Goal: Transaction & Acquisition: Purchase product/service

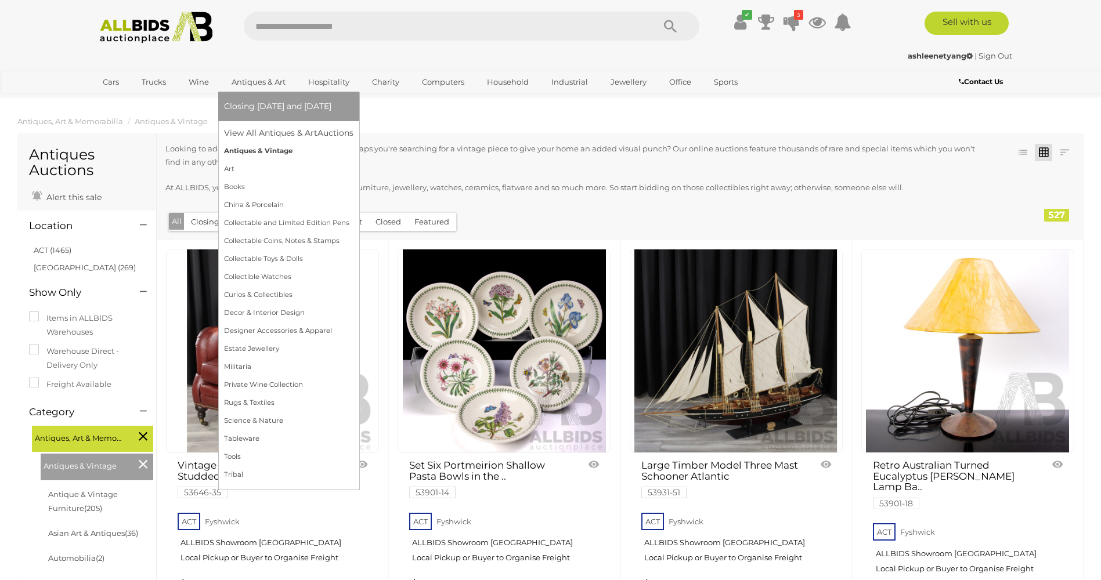
click at [266, 145] on link "Antiques & Vintage" at bounding box center [288, 151] width 129 height 18
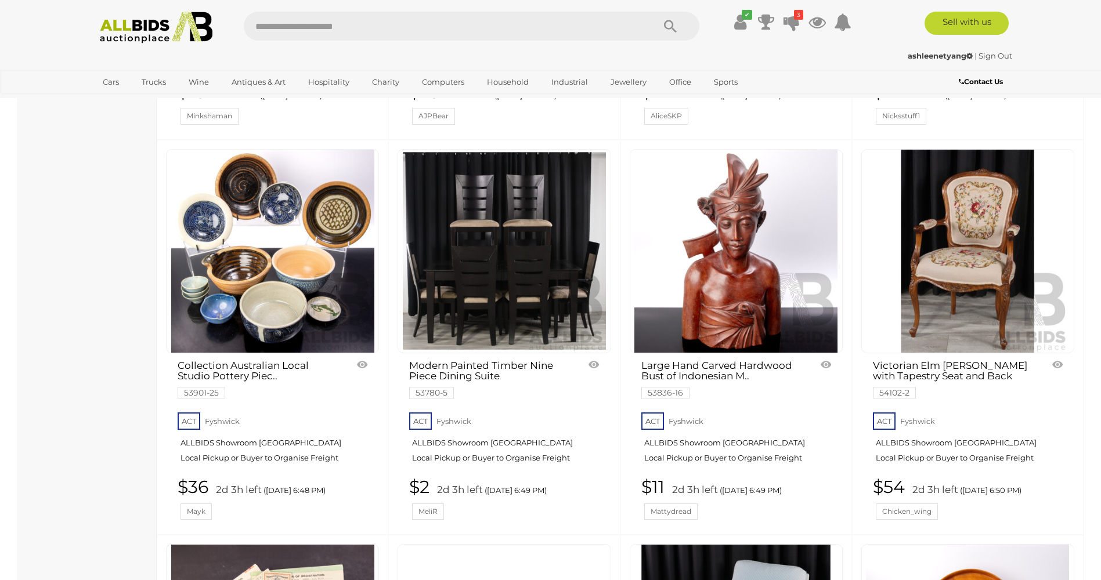
scroll to position [3424, 0]
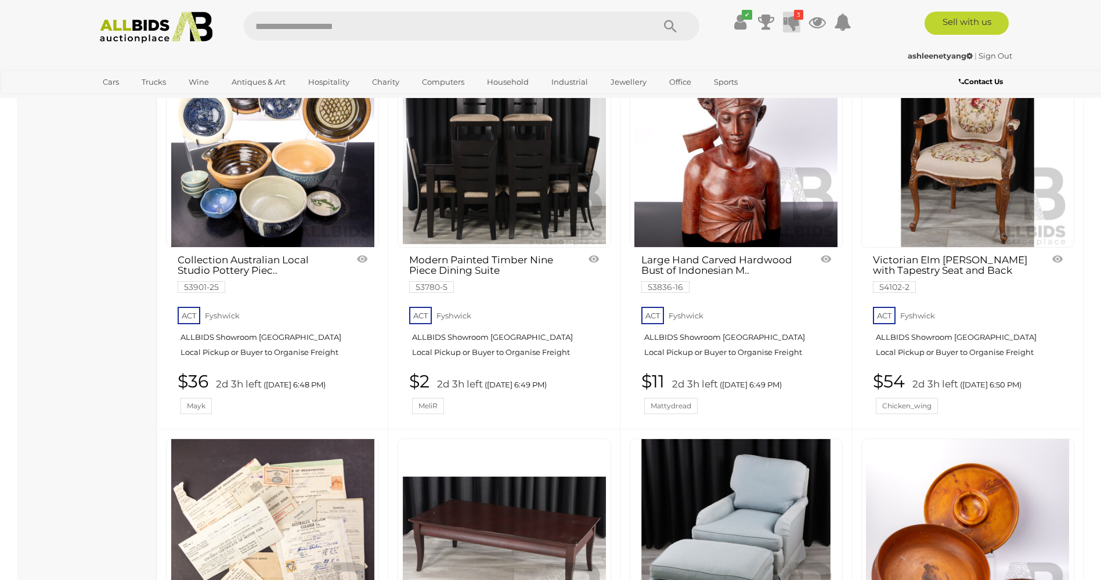
click at [791, 22] on icon at bounding box center [791, 22] width 16 height 21
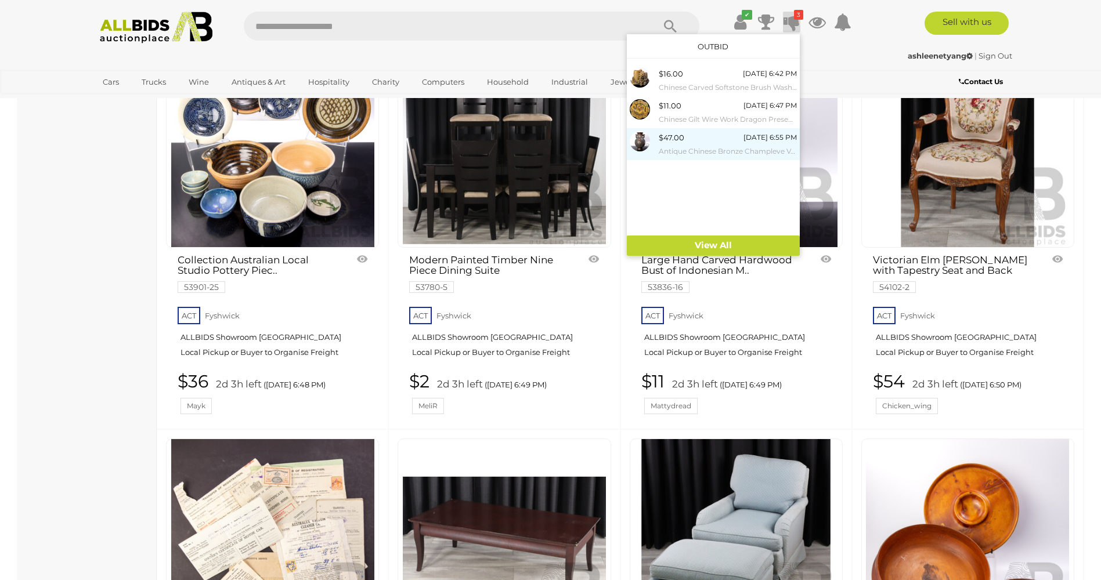
click at [722, 140] on div "$47.00 [DATE] 6:55 PM Antique Chinese Bronze Champleve Vase with Twin Animal Fo…" at bounding box center [728, 144] width 138 height 26
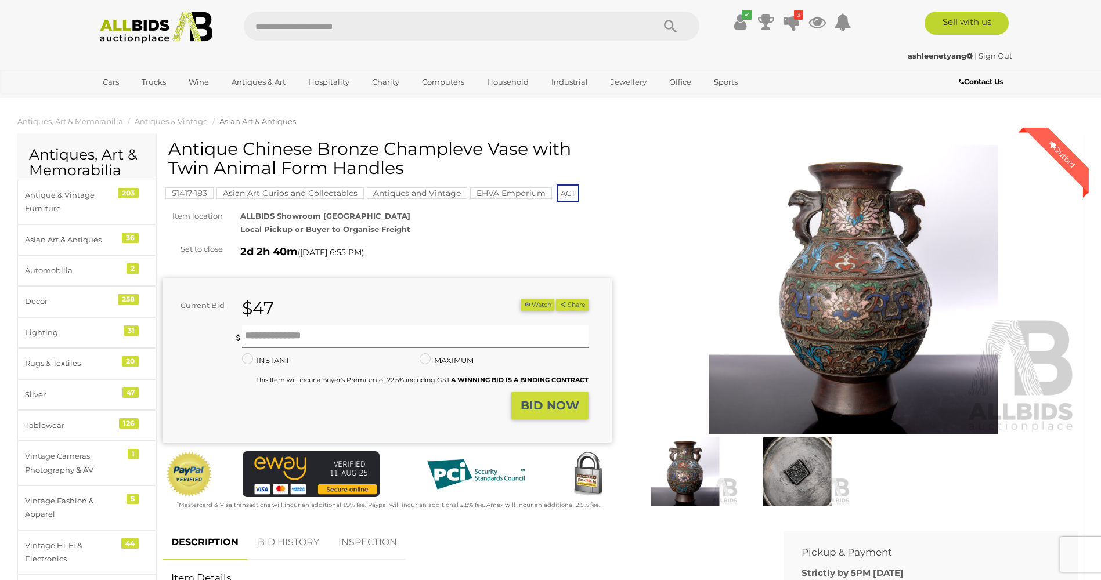
click at [794, 474] on img at bounding box center [797, 471] width 106 height 68
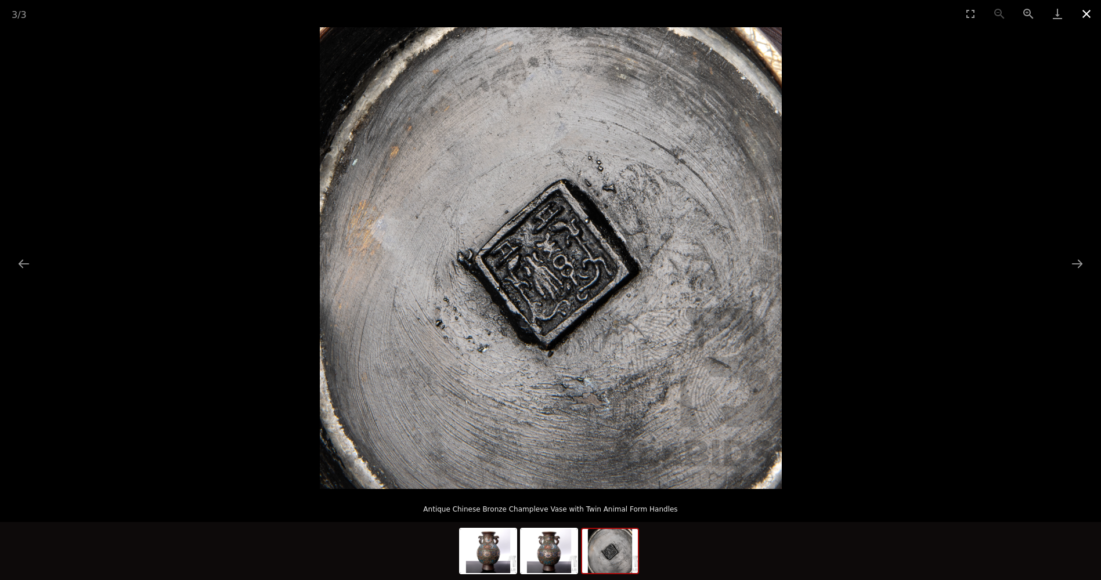
click at [1085, 15] on button "Close gallery" at bounding box center [1086, 13] width 29 height 27
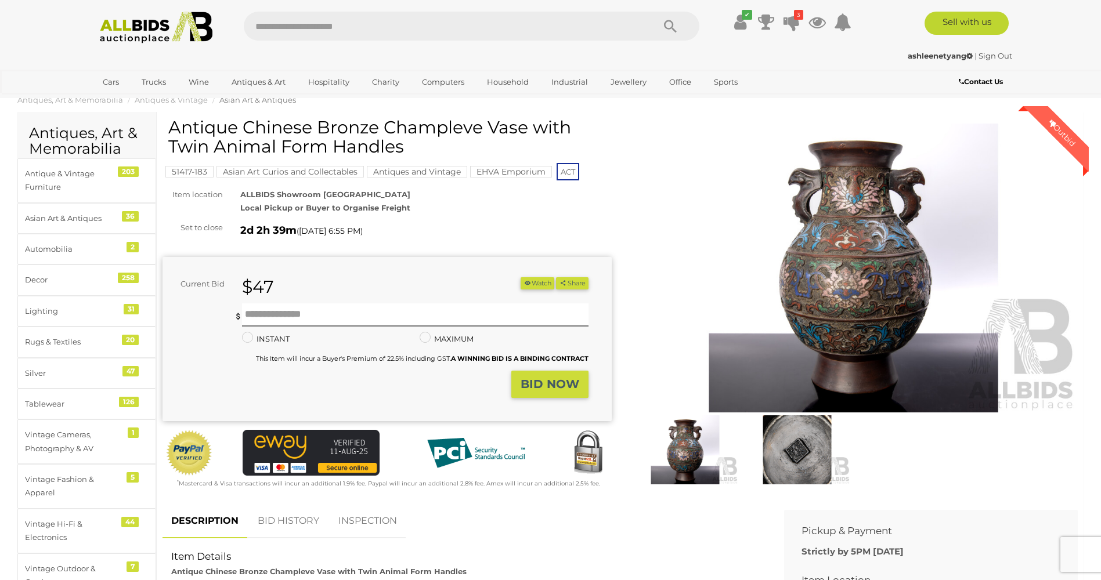
scroll to position [290, 0]
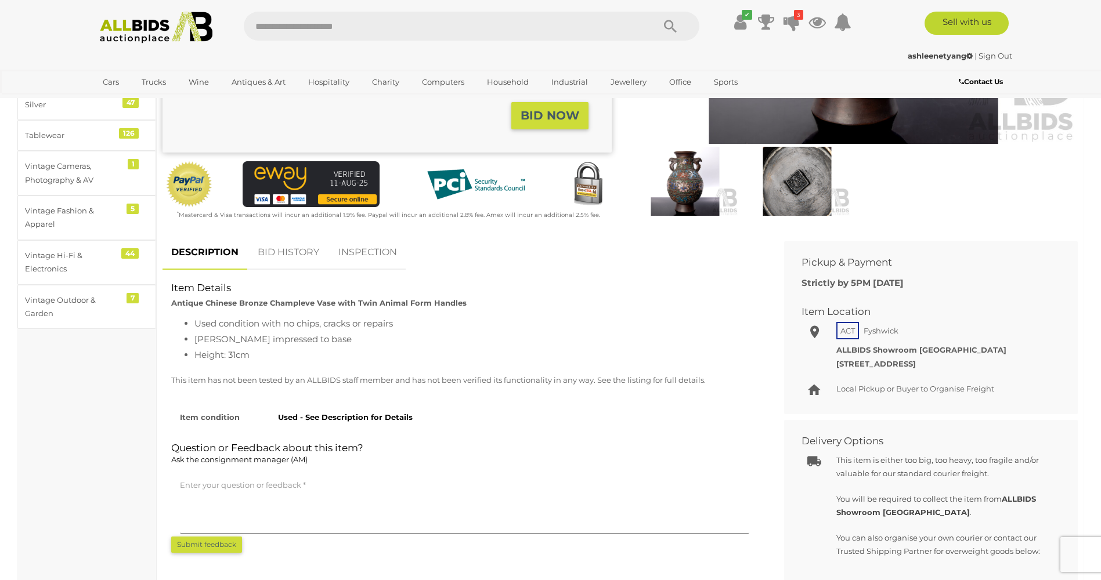
click at [287, 247] on link "BID HISTORY" at bounding box center [288, 253] width 79 height 34
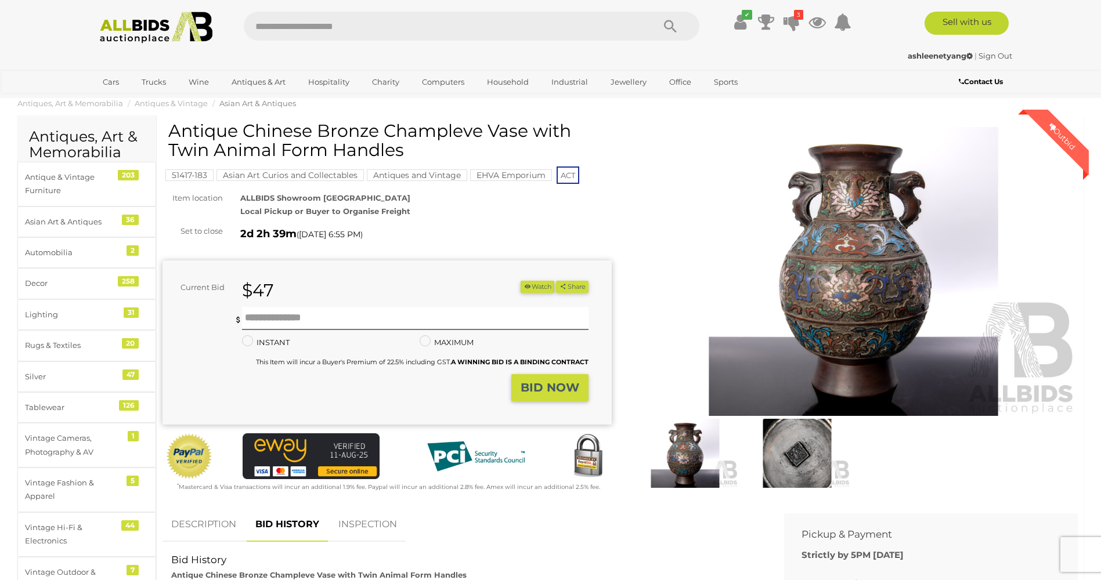
scroll to position [0, 0]
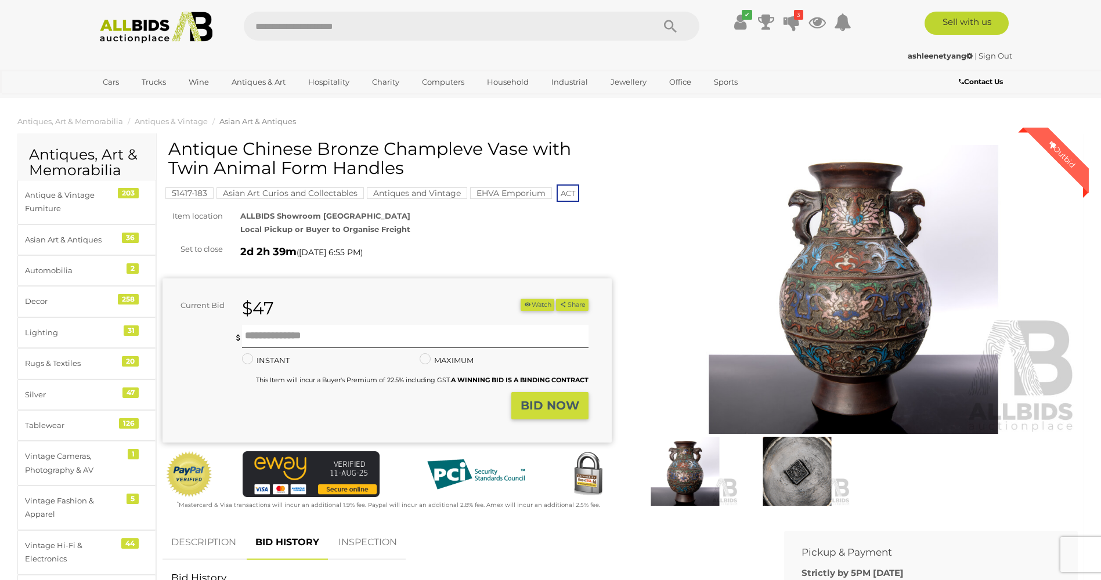
click at [686, 468] on img at bounding box center [685, 471] width 106 height 68
